Goal: Task Accomplishment & Management: Manage account settings

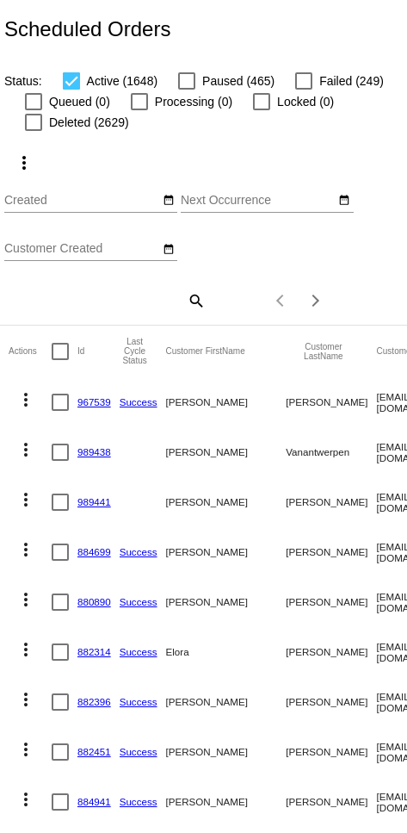
click at [187, 314] on mat-icon "search" at bounding box center [195, 300] width 21 height 27
click at [148, 305] on input "Search" at bounding box center [105, 298] width 202 height 14
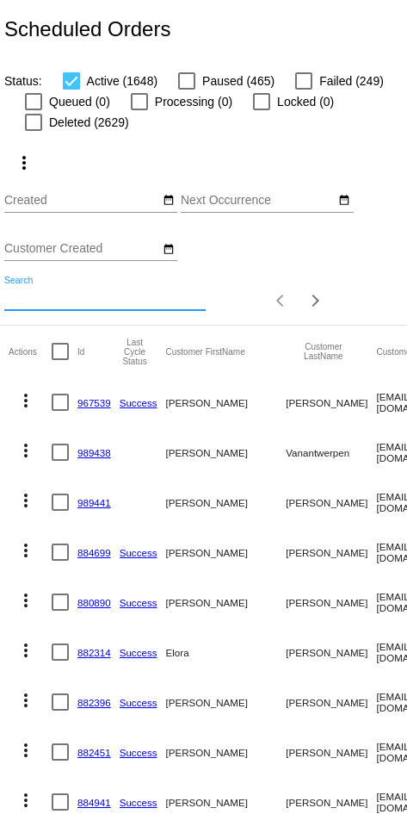
click at [141, 297] on input "Search" at bounding box center [105, 298] width 202 height 14
paste input "[EMAIL_ADDRESS][DOMAIN_NAME]"
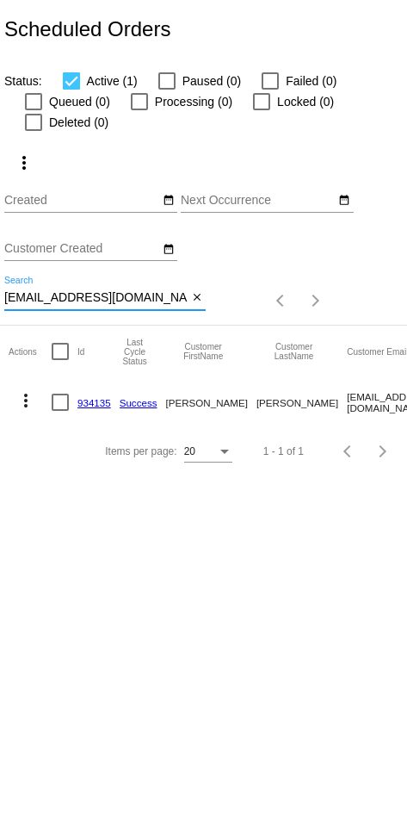
type input "[EMAIL_ADDRESS][DOMAIN_NAME]"
click at [29, 411] on mat-icon "more_vert" at bounding box center [26, 400] width 21 height 21
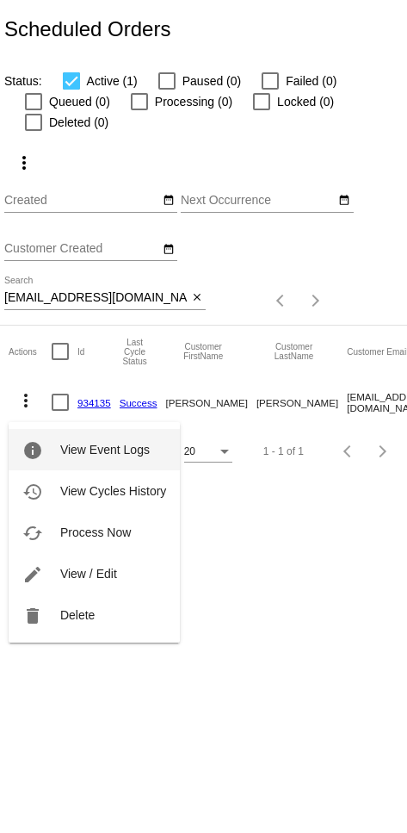
click at [130, 570] on button "edit View / Edit" at bounding box center [94, 573] width 171 height 41
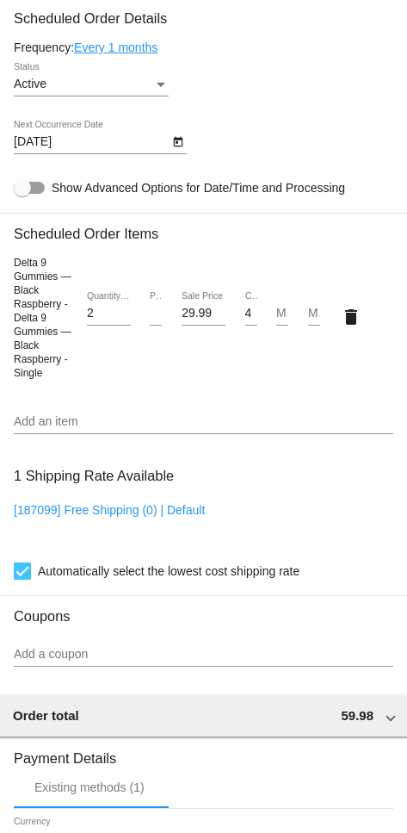
scroll to position [1222, 0]
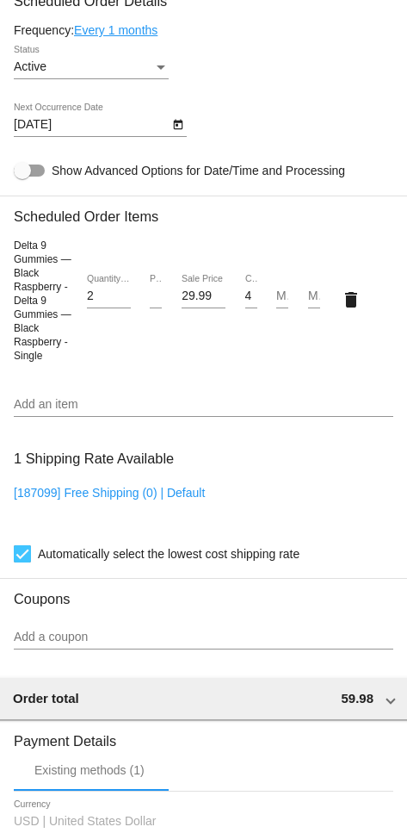
click at [103, 303] on input "2" at bounding box center [109, 296] width 44 height 14
type input "1"
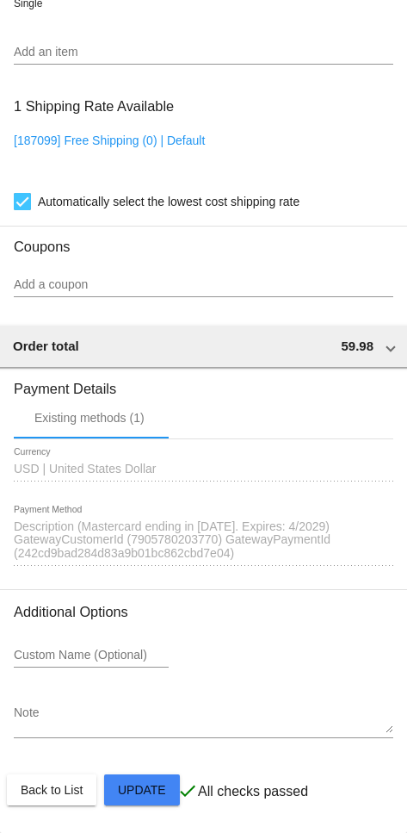
scroll to position [1631, 0]
click at [187, 390] on h3 "Payment Details" at bounding box center [204, 382] width 380 height 29
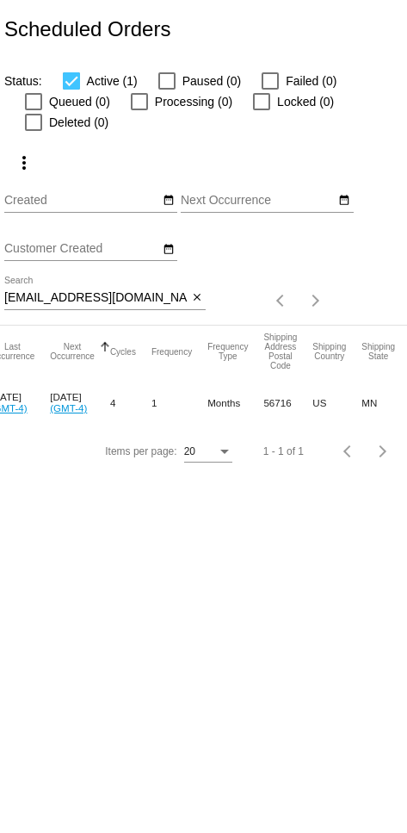
scroll to position [0, 549]
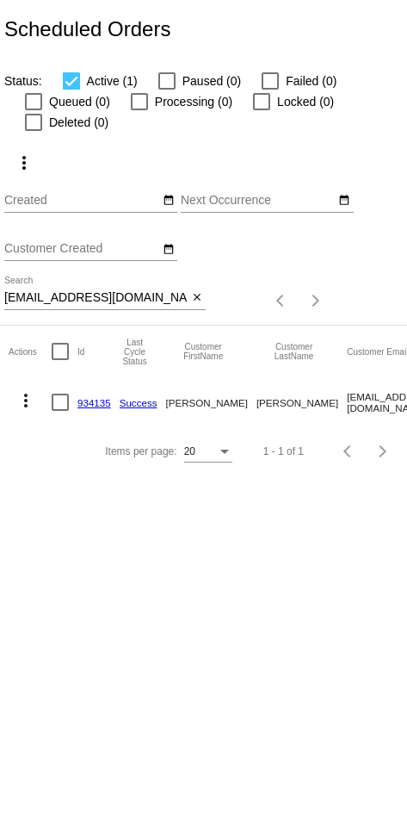
click at [129, 303] on input "[EMAIL_ADDRESS][DOMAIN_NAME]" at bounding box center [95, 298] width 183 height 14
click at [119, 303] on input "[EMAIL_ADDRESS][DOMAIN_NAME]" at bounding box center [95, 298] width 183 height 14
click at [97, 305] on input "[EMAIL_ADDRESS][DOMAIN_NAME]" at bounding box center [95, 298] width 183 height 14
paste input "[EMAIL_ADDRESS]"
type input "[EMAIL_ADDRESS][DOMAIN_NAME]"
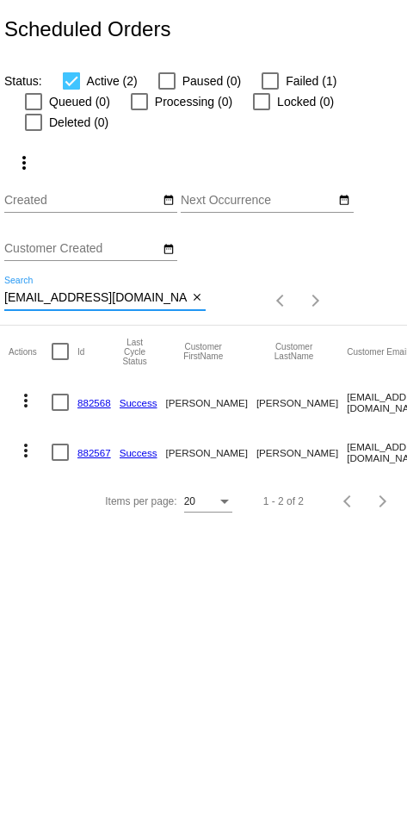
click at [95, 408] on link "882568" at bounding box center [95, 402] width 34 height 11
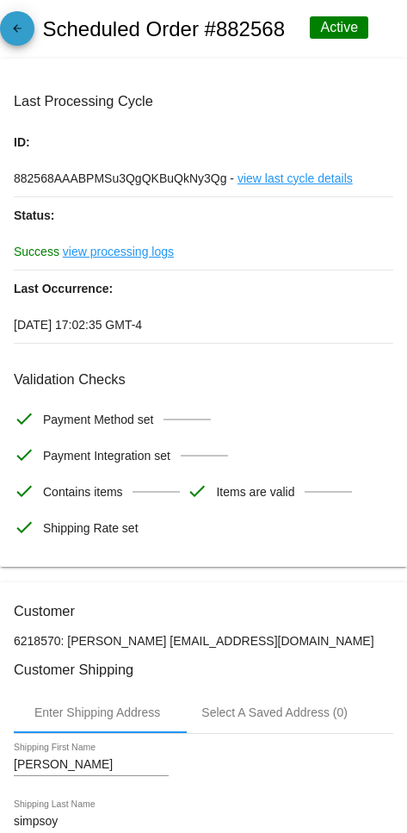
click at [16, 26] on mat-icon "arrow_back" at bounding box center [17, 32] width 21 height 21
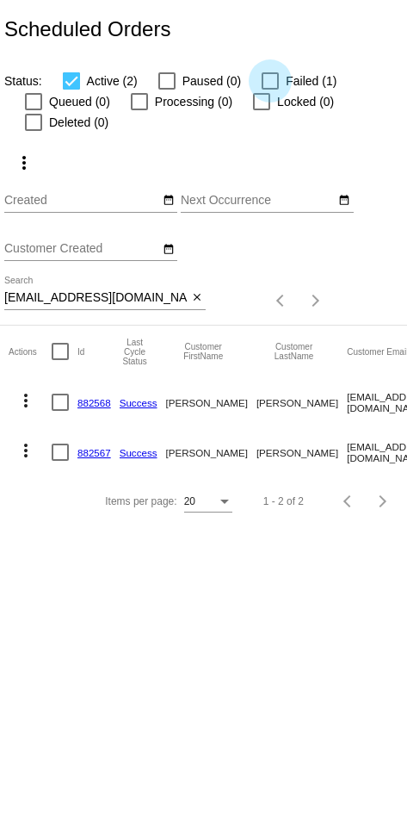
click at [187, 75] on span "Failed (1)" at bounding box center [311, 81] width 51 height 21
click at [187, 90] on input "Failed (1)" at bounding box center [270, 90] width 1 height 1
checkbox input "true"
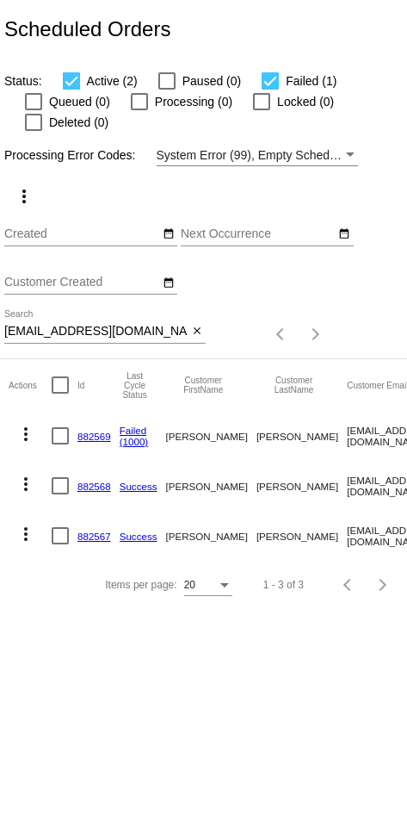
click at [98, 442] on link "882569" at bounding box center [95, 436] width 34 height 11
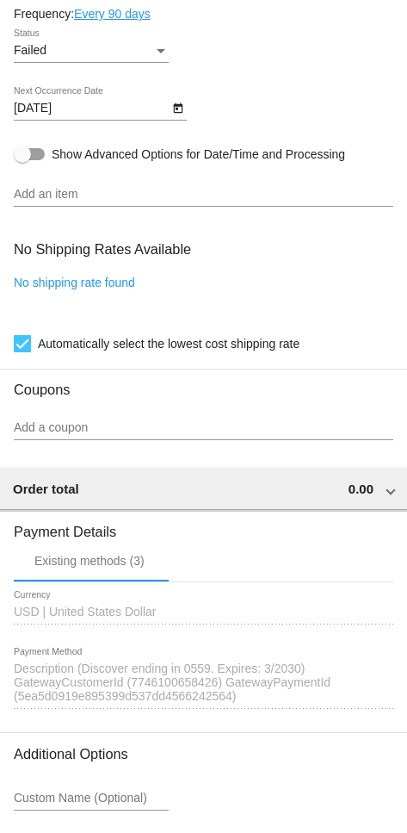
scroll to position [1349, 0]
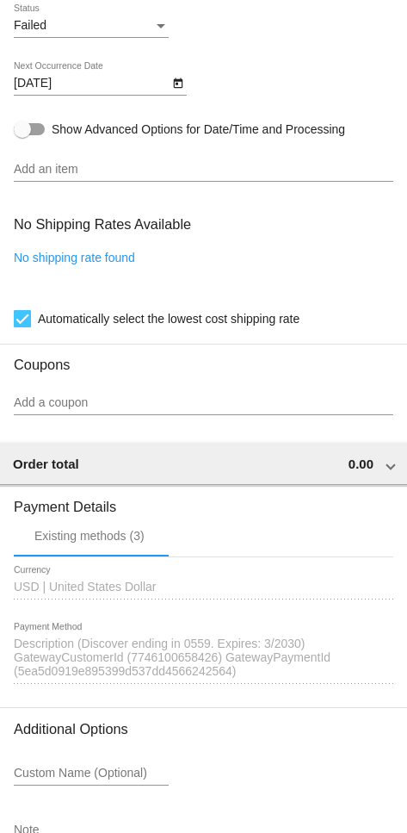
click at [187, 410] on input "Add a coupon" at bounding box center [204, 403] width 380 height 14
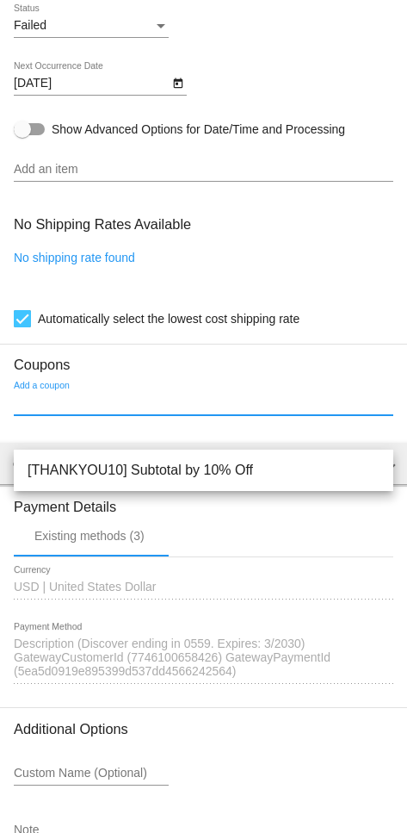
click at [187, 177] on input "Add an item" at bounding box center [204, 170] width 380 height 14
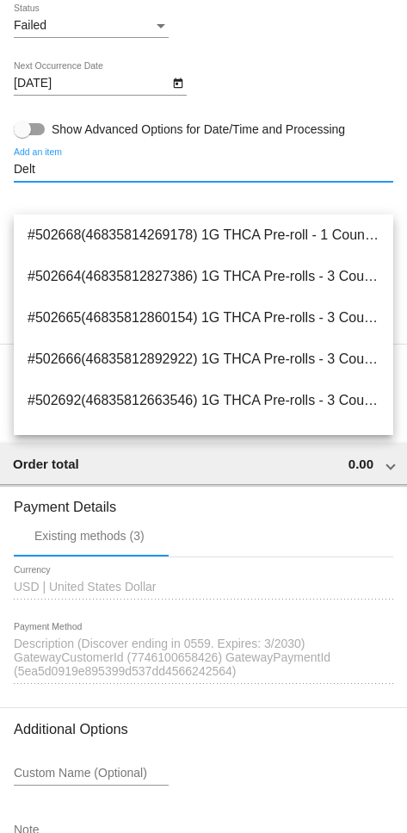
type input "Delta"
